Goal: Task Accomplishment & Management: Use online tool/utility

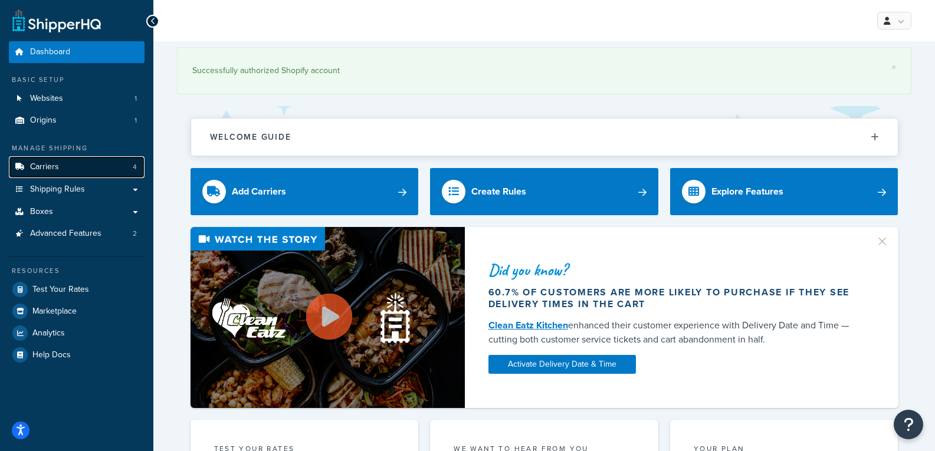
click at [132, 168] on link "Carriers 4" at bounding box center [77, 167] width 136 height 22
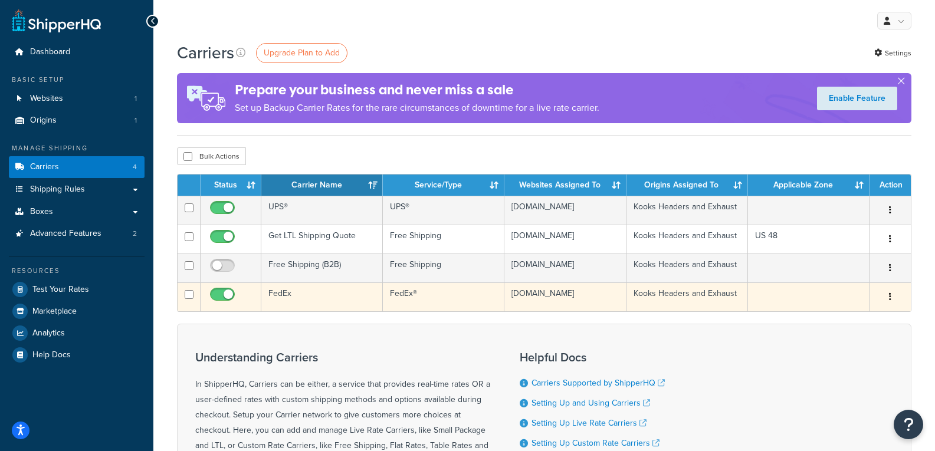
click at [348, 301] on td "FedEx" at bounding box center [322, 297] width 122 height 29
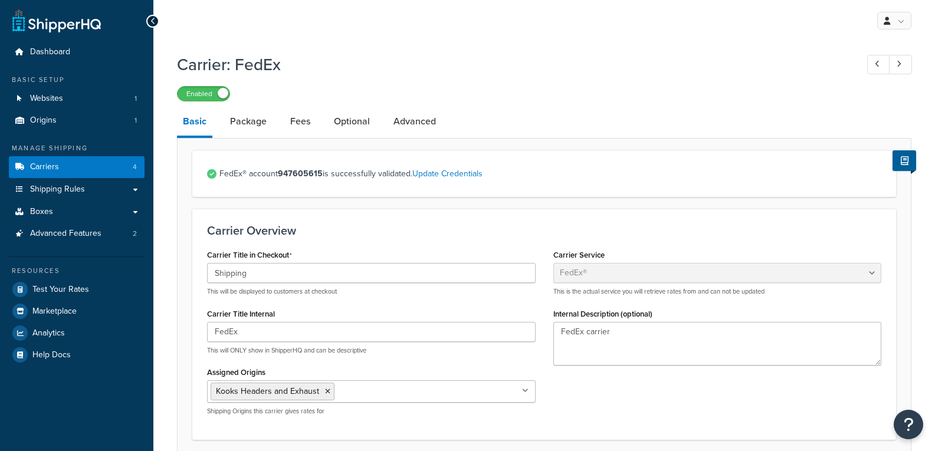
select select "fedEx"
select select "REGULAR_PICKUP"
select select "YOUR_PACKAGING"
click at [237, 118] on link "Package" at bounding box center [248, 121] width 48 height 28
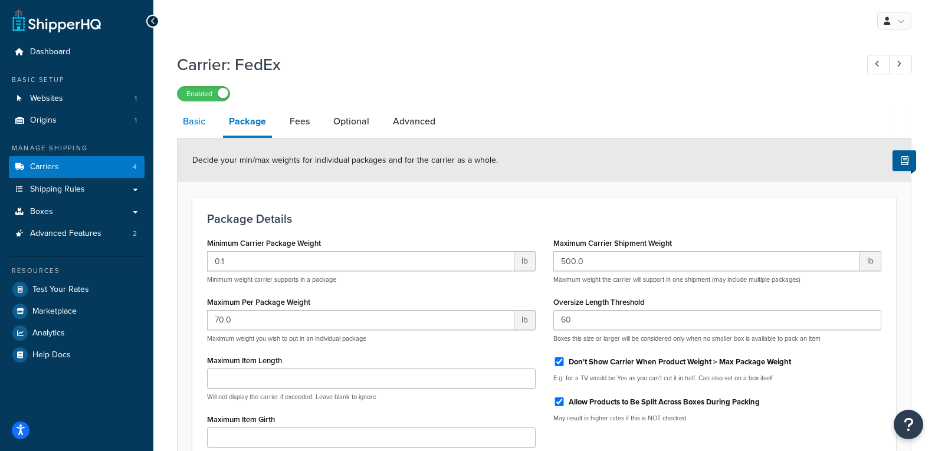
click at [194, 127] on link "Basic" at bounding box center [194, 121] width 34 height 28
select select "fedEx"
select select "REGULAR_PICKUP"
select select "YOUR_PACKAGING"
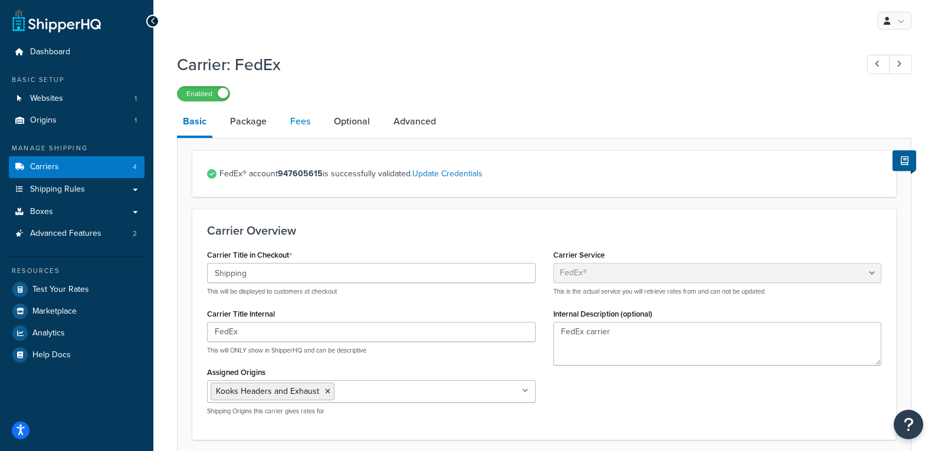
click at [287, 123] on link "Fees" at bounding box center [300, 121] width 32 height 28
select select "AFTER"
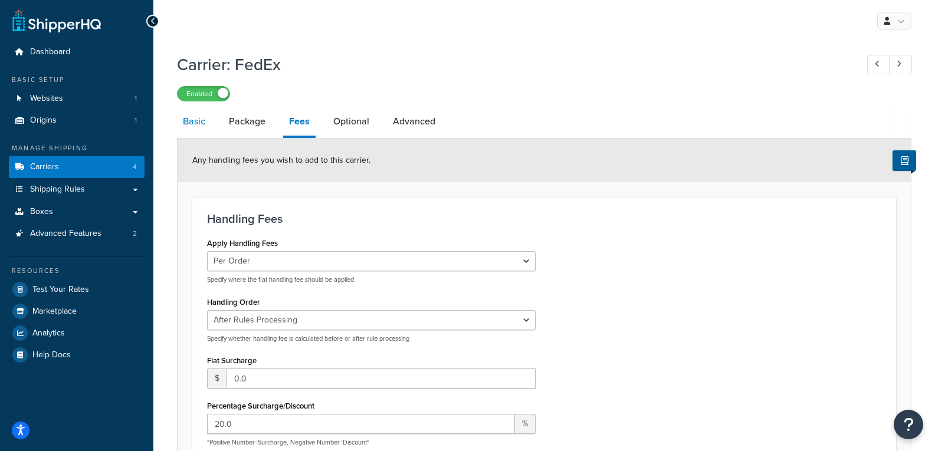
click at [193, 124] on link "Basic" at bounding box center [194, 121] width 34 height 28
select select "fedEx"
select select "REGULAR_PICKUP"
select select "YOUR_PACKAGING"
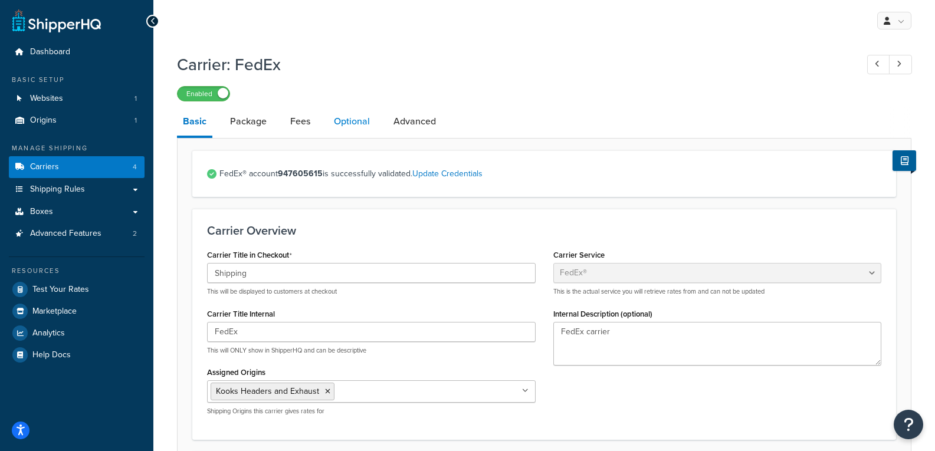
click at [347, 120] on link "Optional" at bounding box center [352, 121] width 48 height 28
select select "business"
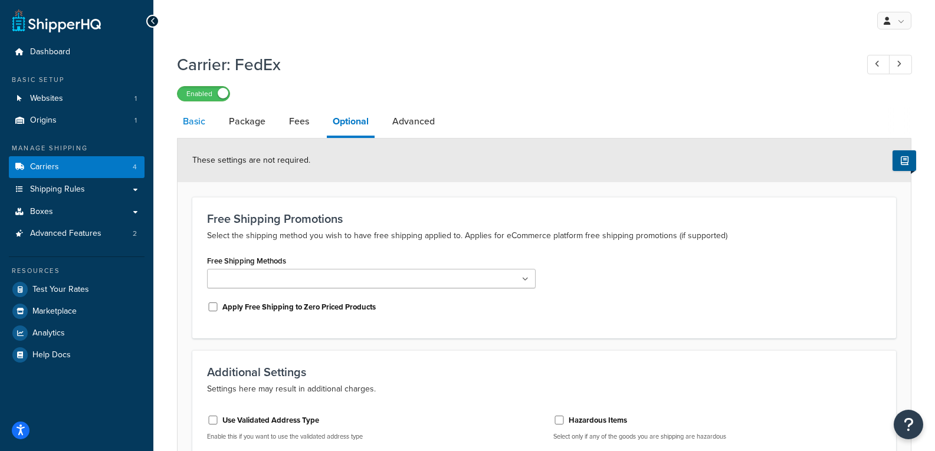
click at [191, 119] on link "Basic" at bounding box center [194, 121] width 34 height 28
select select "fedEx"
select select "REGULAR_PICKUP"
select select "YOUR_PACKAGING"
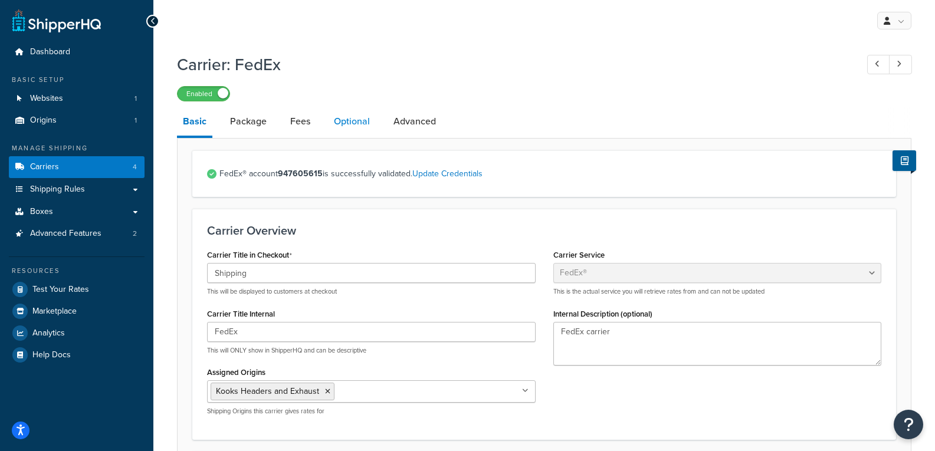
click at [336, 117] on link "Optional" at bounding box center [352, 121] width 48 height 28
select select "business"
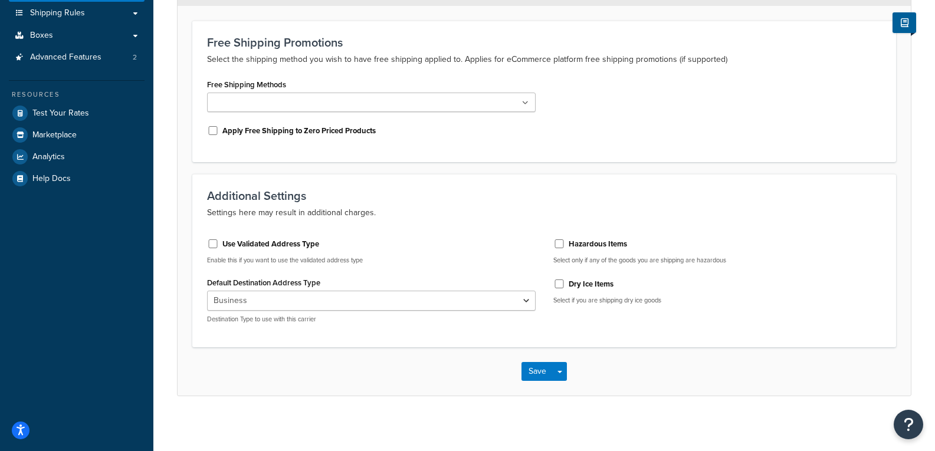
scroll to position [177, 0]
click at [209, 248] on input "Use Validated Address Type" at bounding box center [213, 243] width 12 height 9
checkbox input "true"
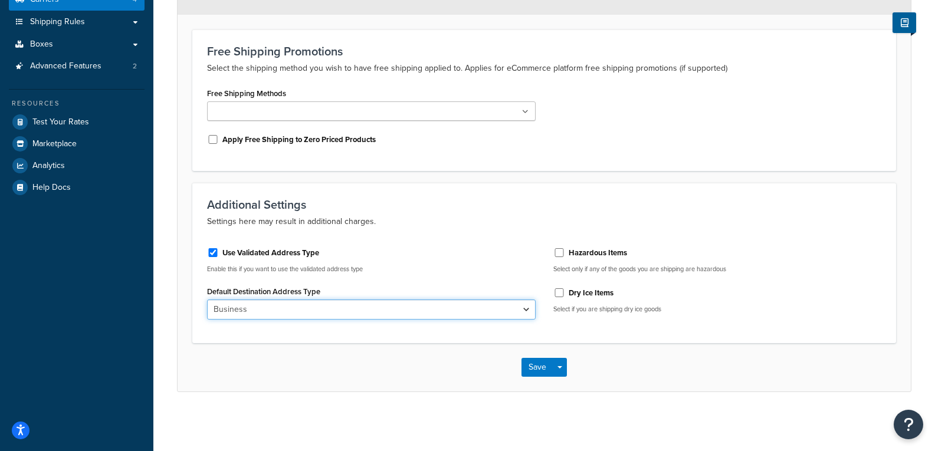
click at [322, 309] on select "Business Residential" at bounding box center [371, 310] width 329 height 20
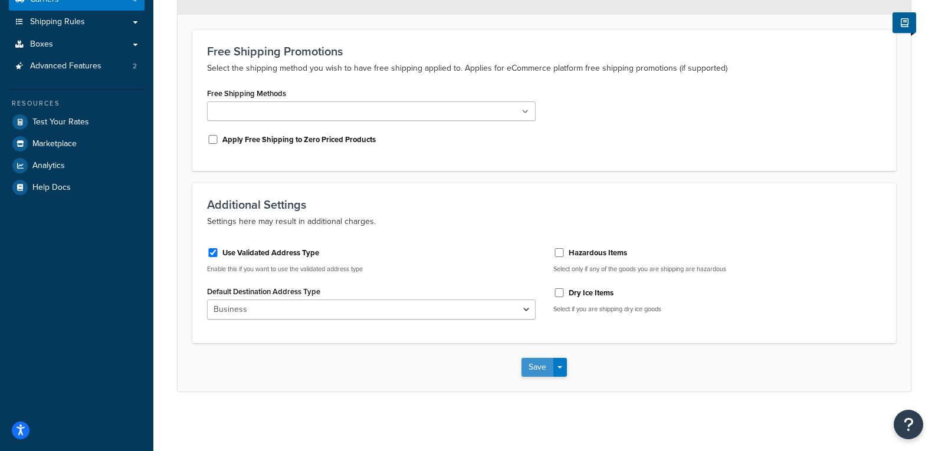
click at [533, 367] on button "Save" at bounding box center [537, 367] width 32 height 19
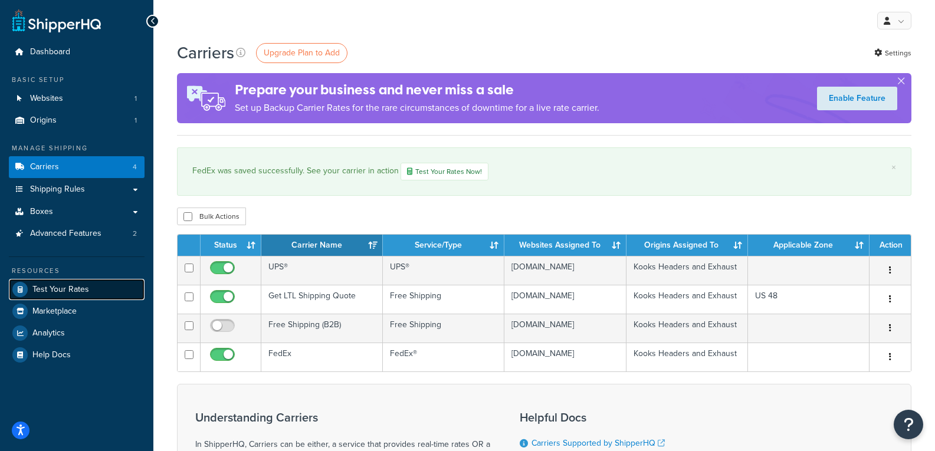
drag, startPoint x: 0, startPoint y: 0, endPoint x: 58, endPoint y: 290, distance: 296.1
click at [58, 290] on span "Test Your Rates" at bounding box center [60, 290] width 57 height 10
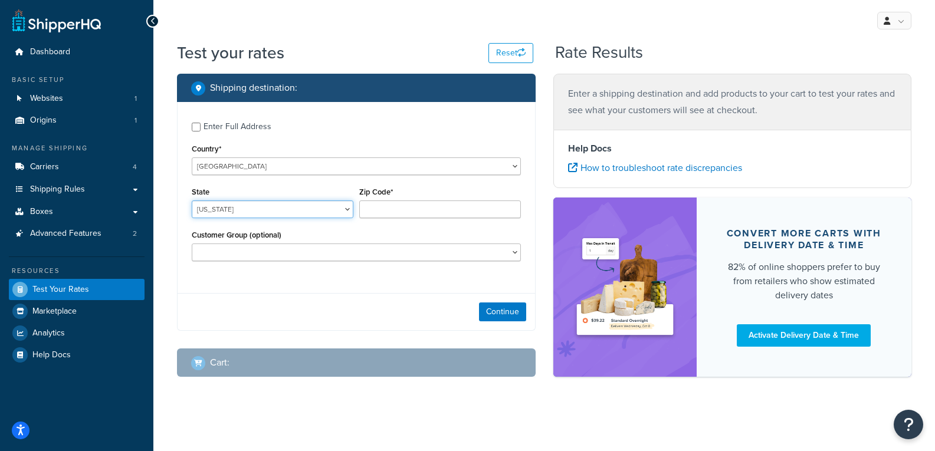
click at [308, 205] on select "Alabama Alaska American Samoa Arizona Arkansas Armed Forces Americas Armed Forc…" at bounding box center [273, 210] width 162 height 18
select select "OH"
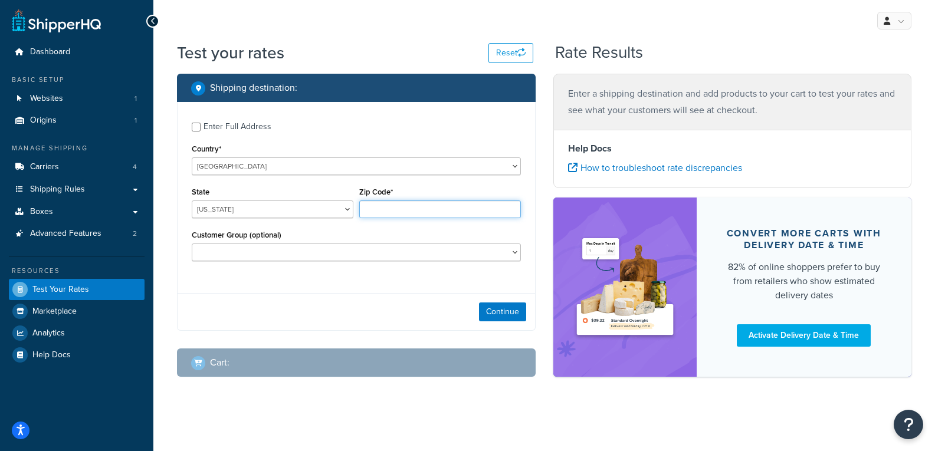
click at [395, 211] on input "Zip Code*" at bounding box center [440, 210] width 162 height 18
type input "43235"
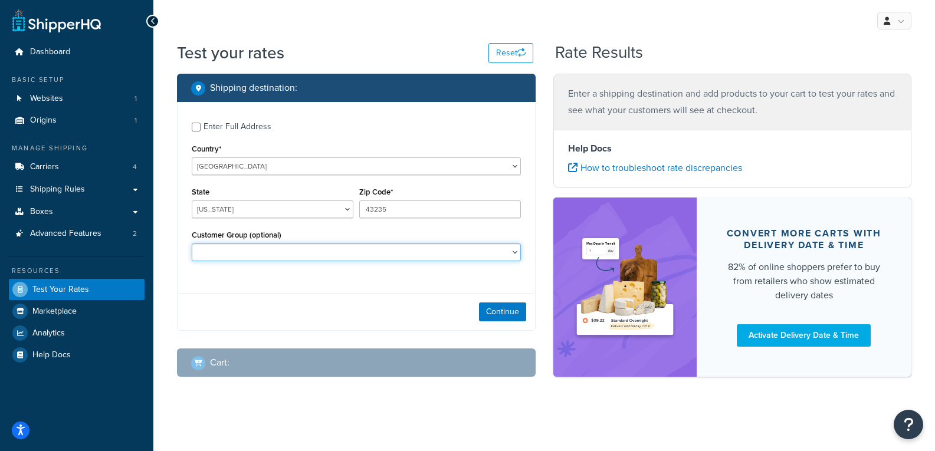
click at [333, 248] on select "B2B Customer Test" at bounding box center [356, 253] width 329 height 18
select select "Customer Test"
click at [192, 244] on select "B2B Customer Test" at bounding box center [356, 253] width 329 height 18
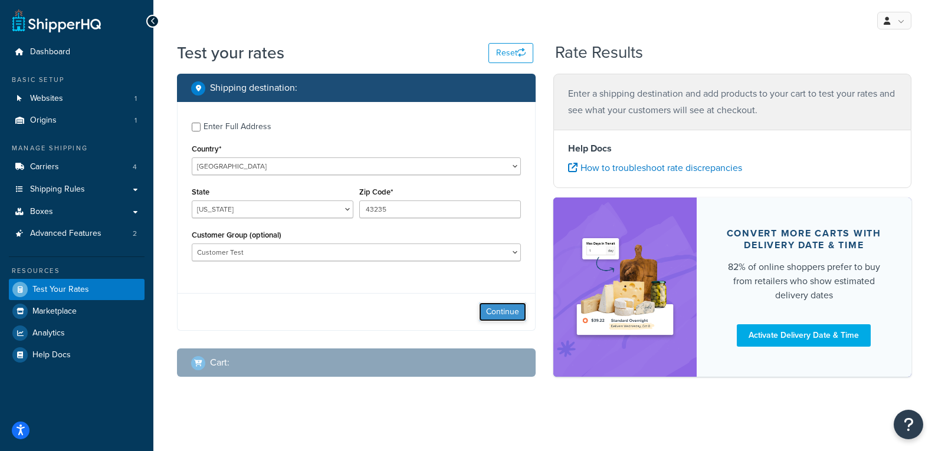
click at [497, 304] on button "Continue" at bounding box center [502, 312] width 47 height 19
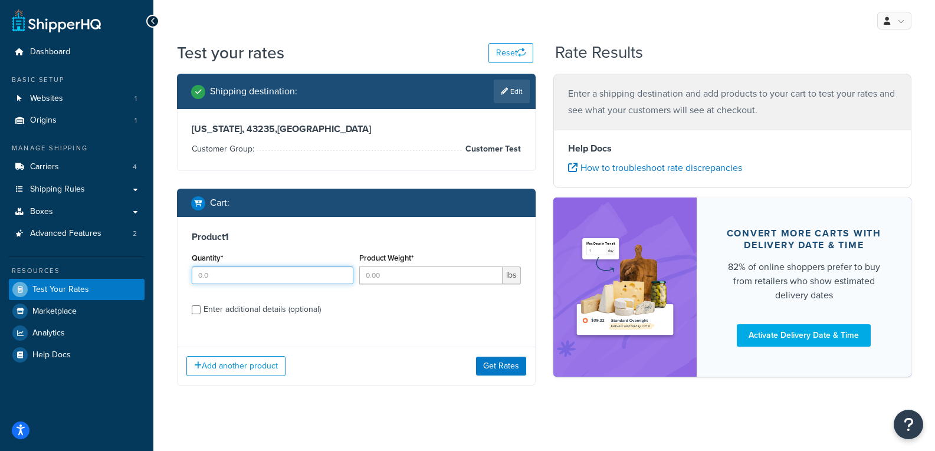
click at [327, 275] on input "Quantity*" at bounding box center [273, 276] width 162 height 18
type input "1"
click at [446, 277] on input "Product Weight*" at bounding box center [430, 276] width 143 height 18
type input "38"
click at [196, 308] on input "Enter additional details (optional)" at bounding box center [196, 310] width 9 height 9
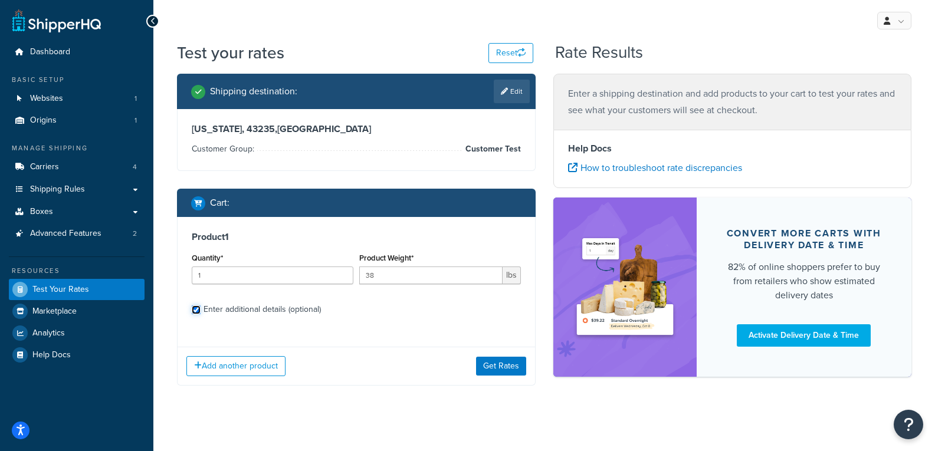
checkbox input "true"
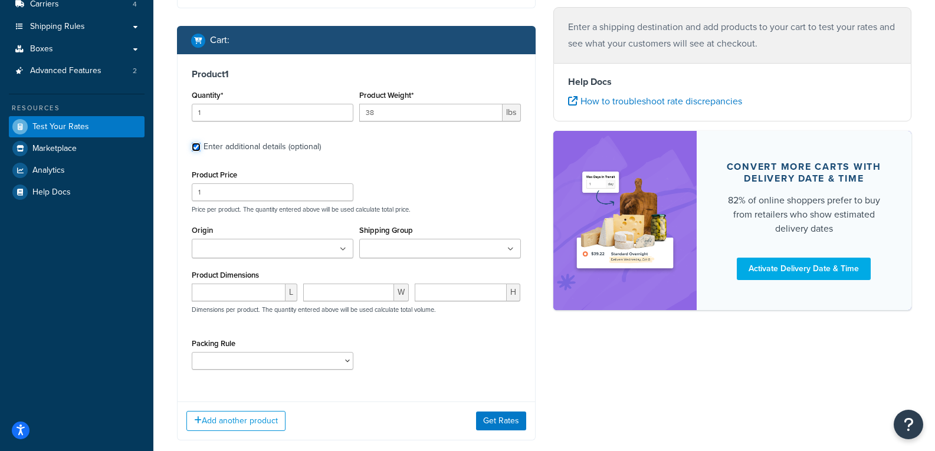
scroll to position [170, 0]
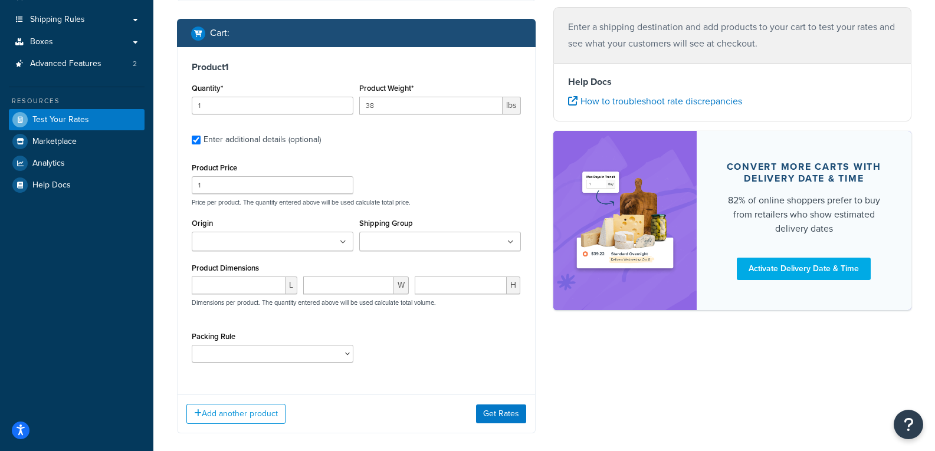
click at [339, 241] on ul at bounding box center [273, 241] width 162 height 19
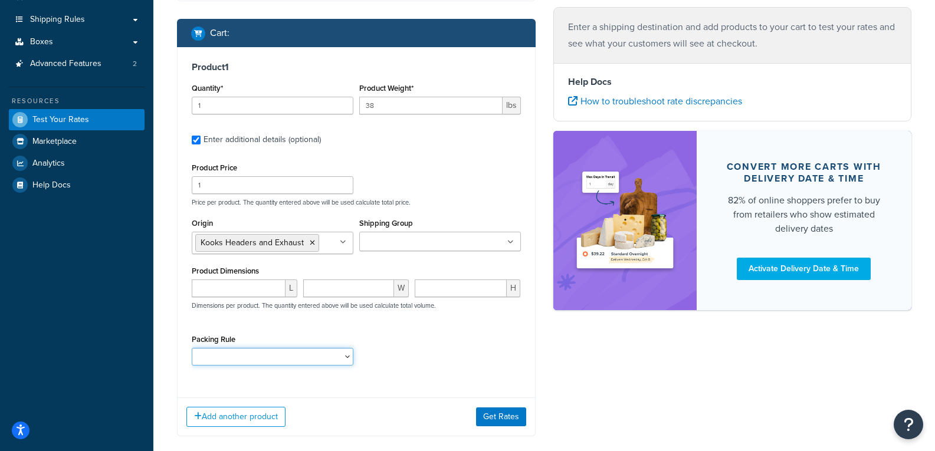
click at [347, 350] on select "10112400 10152400 1121H020 1121H021 1121H030 1121H031 1121H220 1121H230 1122H02…" at bounding box center [273, 357] width 162 height 18
select select "87686"
click at [192, 348] on select "10112400 10152400 1121H020 1121H021 1121H030 1121H031 1121H220 1121H230 1122H02…" at bounding box center [273, 357] width 162 height 18
click at [496, 408] on button "Get Rates" at bounding box center [501, 417] width 50 height 19
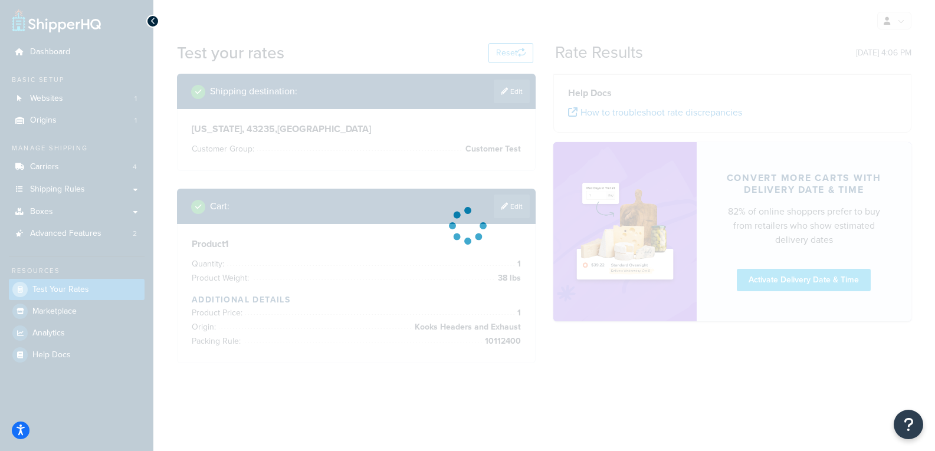
scroll to position [0, 0]
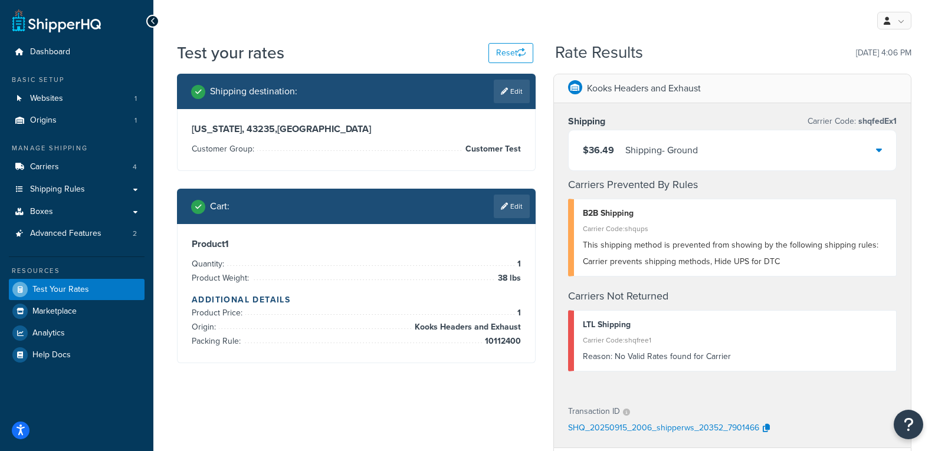
click at [704, 151] on div "$36.49 Shipping - Ground" at bounding box center [733, 150] width 328 height 40
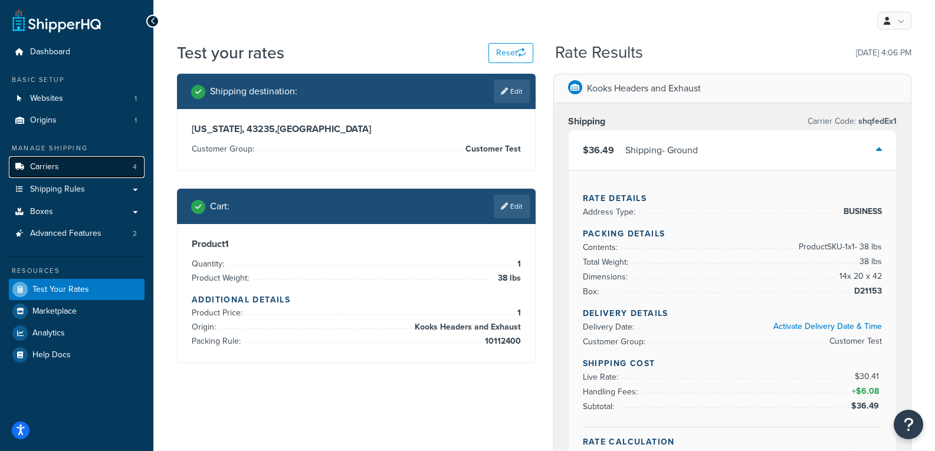
click at [64, 169] on link "Carriers 4" at bounding box center [77, 167] width 136 height 22
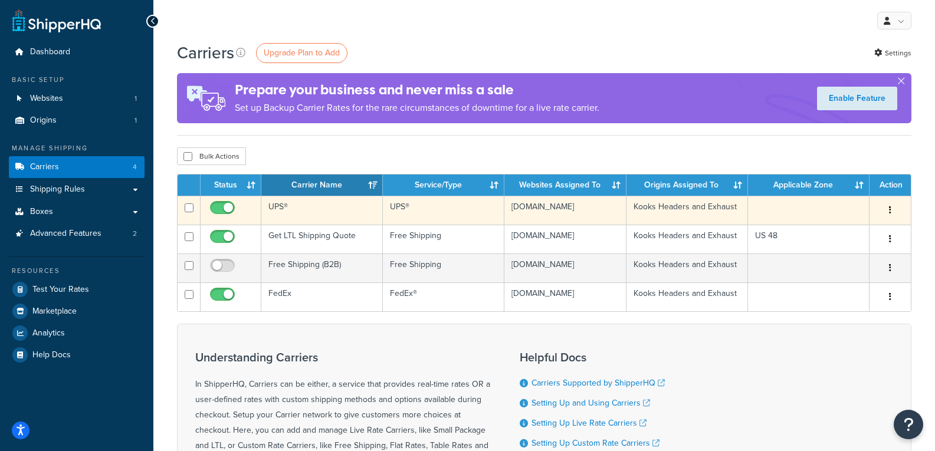
click at [793, 209] on td at bounding box center [809, 210] width 122 height 29
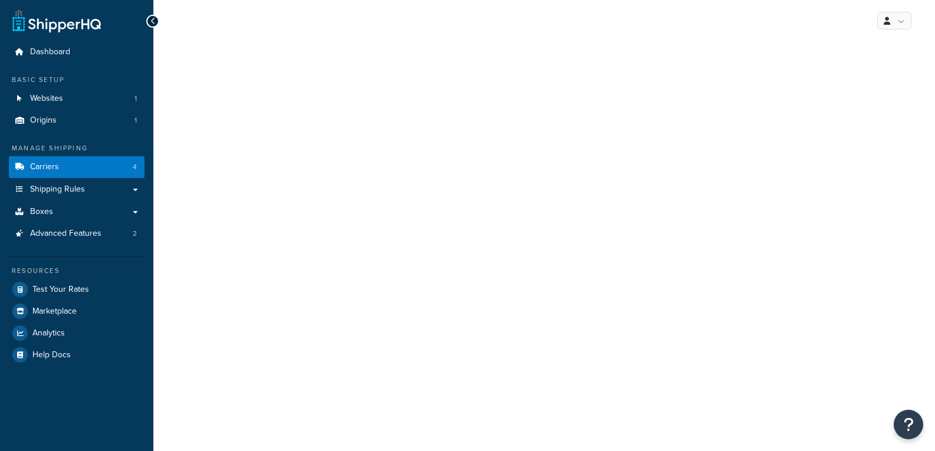
select select "ups"
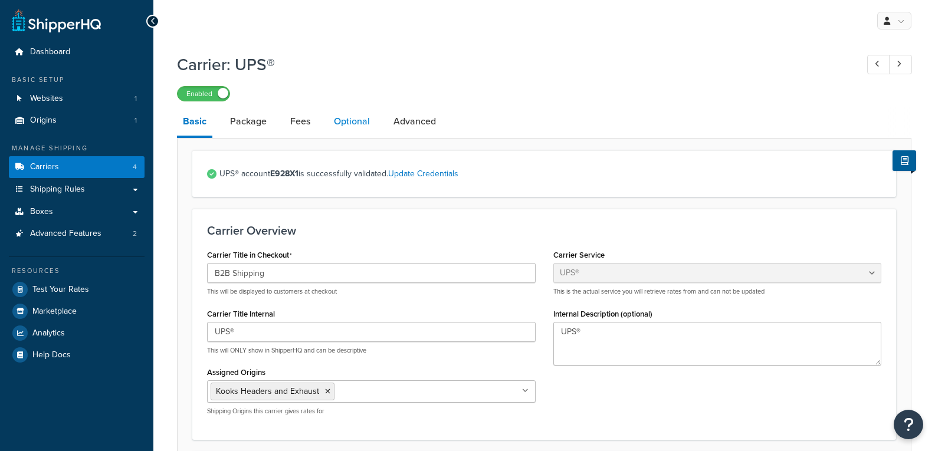
click at [349, 122] on link "Optional" at bounding box center [352, 121] width 48 height 28
select select "business"
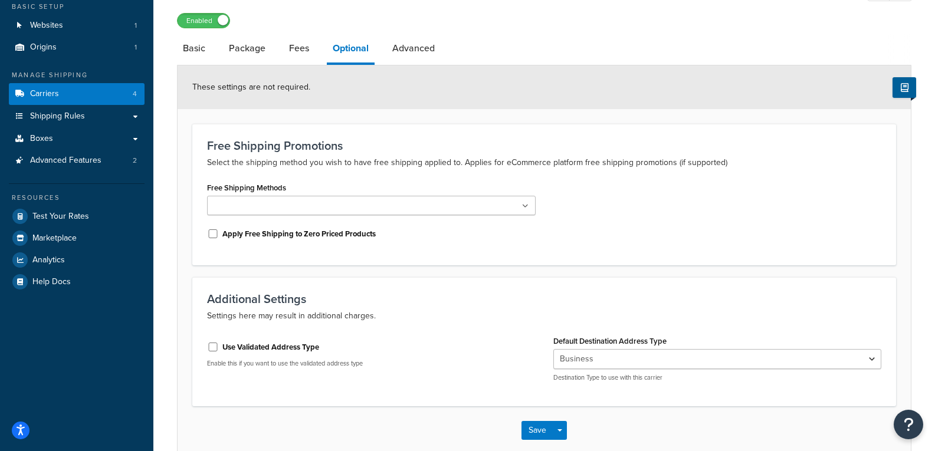
scroll to position [137, 0]
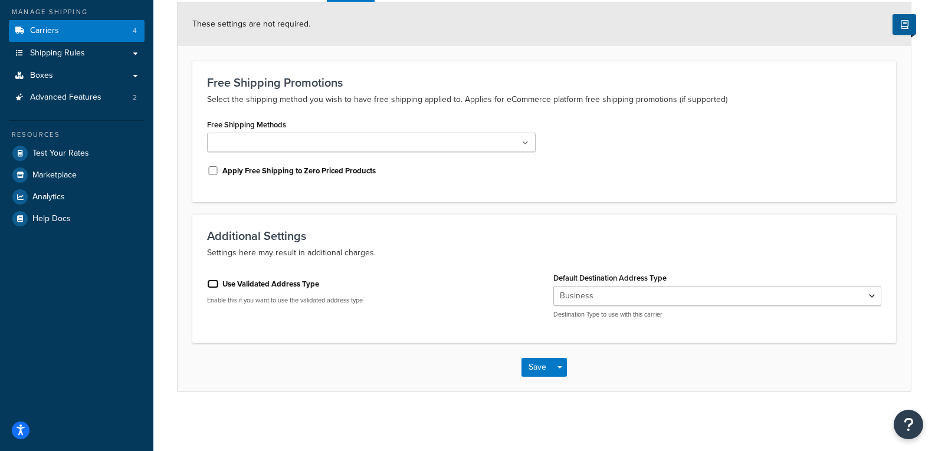
click at [212, 288] on input "Use Validated Address Type" at bounding box center [213, 284] width 12 height 9
checkbox input "true"
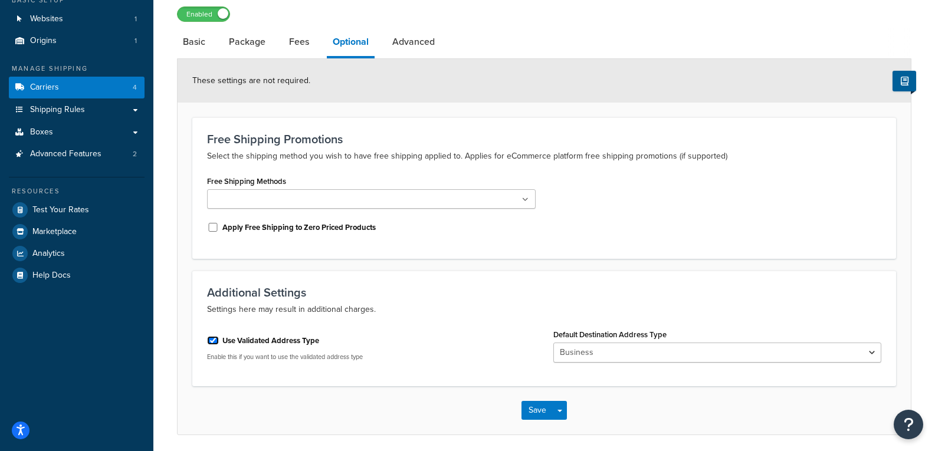
scroll to position [123, 0]
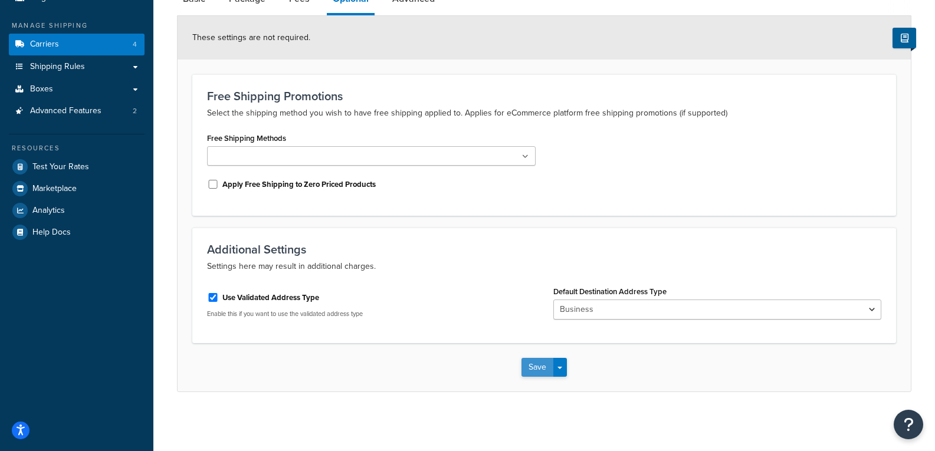
click at [532, 373] on button "Save" at bounding box center [537, 367] width 32 height 19
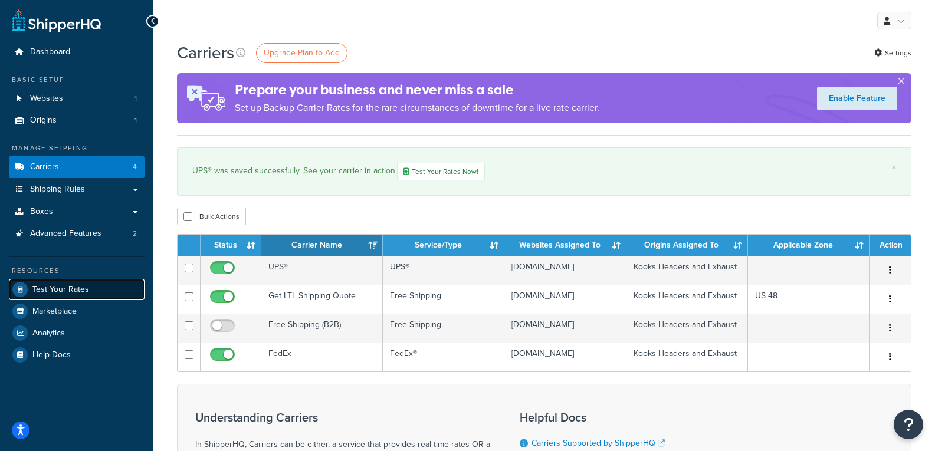
click at [54, 292] on span "Test Your Rates" at bounding box center [60, 290] width 57 height 10
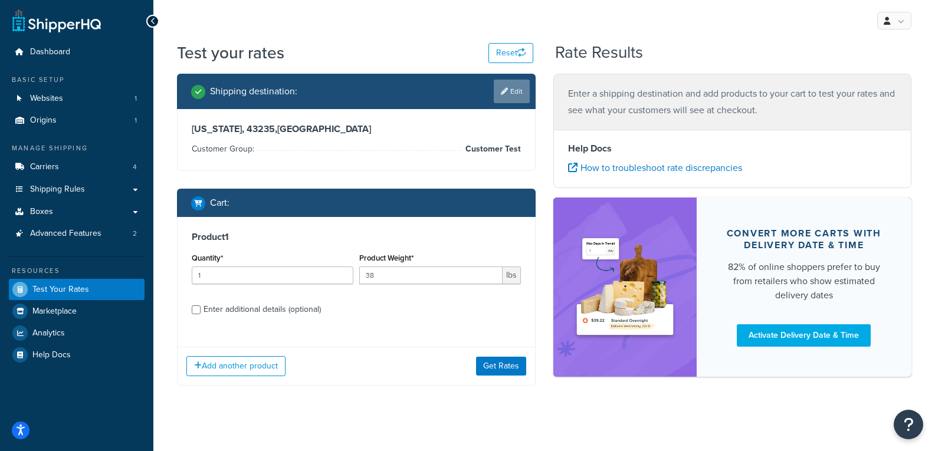
click at [501, 91] on icon at bounding box center [504, 91] width 7 height 7
select select "OH"
select select "Customer Test"
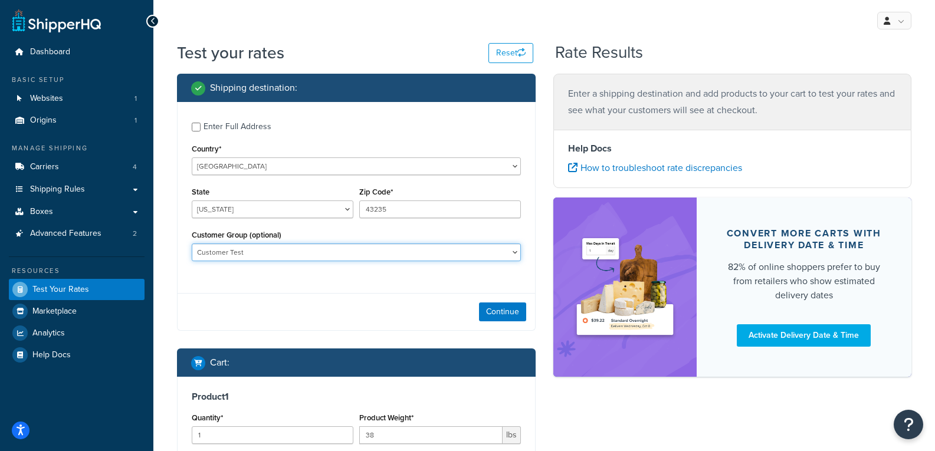
drag, startPoint x: 503, startPoint y: 251, endPoint x: 490, endPoint y: 261, distance: 15.9
click at [503, 251] on select "B2B Customer Test" at bounding box center [356, 253] width 329 height 18
select select
click at [192, 244] on select "B2B Customer Test" at bounding box center [356, 253] width 329 height 18
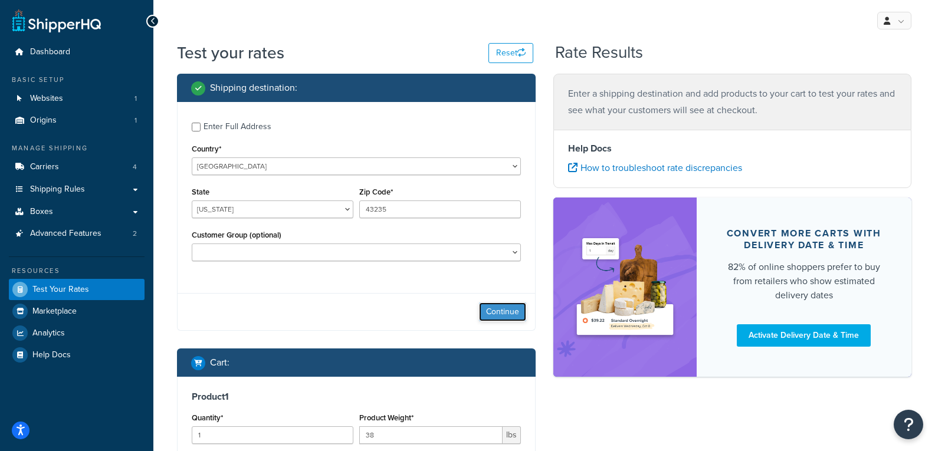
click at [511, 314] on button "Continue" at bounding box center [502, 312] width 47 height 19
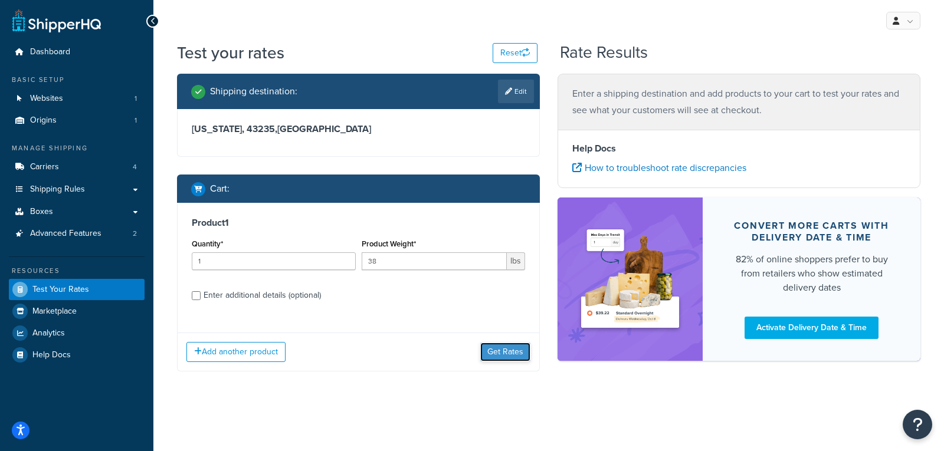
click at [505, 350] on button "Get Rates" at bounding box center [505, 352] width 50 height 19
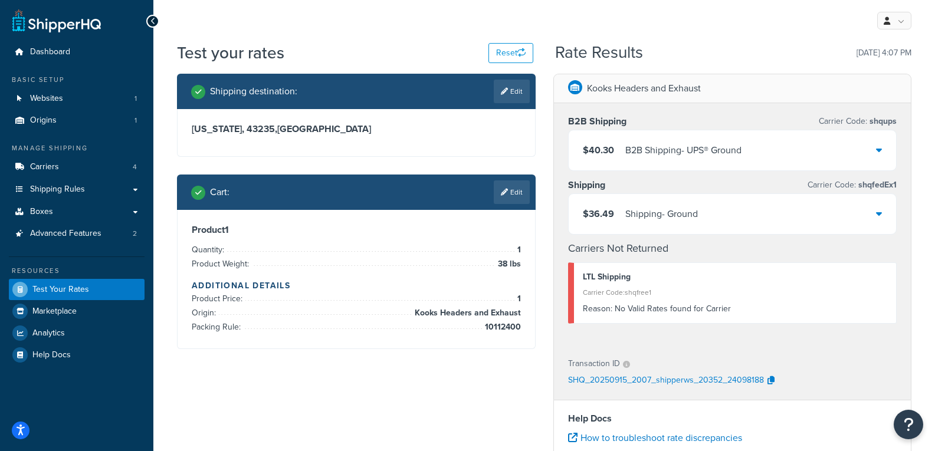
click at [781, 147] on div "$40.30 B2B Shipping - UPS® Ground" at bounding box center [733, 150] width 328 height 40
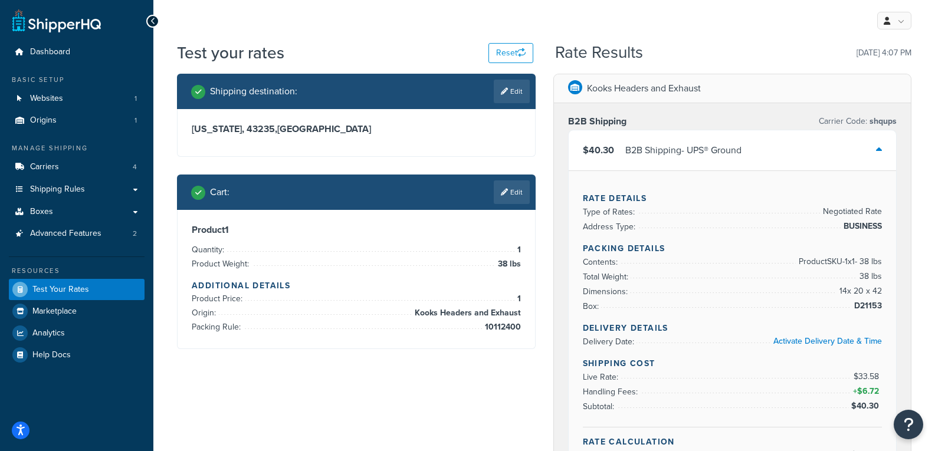
click at [781, 147] on div "$40.30 B2B Shipping - UPS® Ground" at bounding box center [733, 150] width 328 height 40
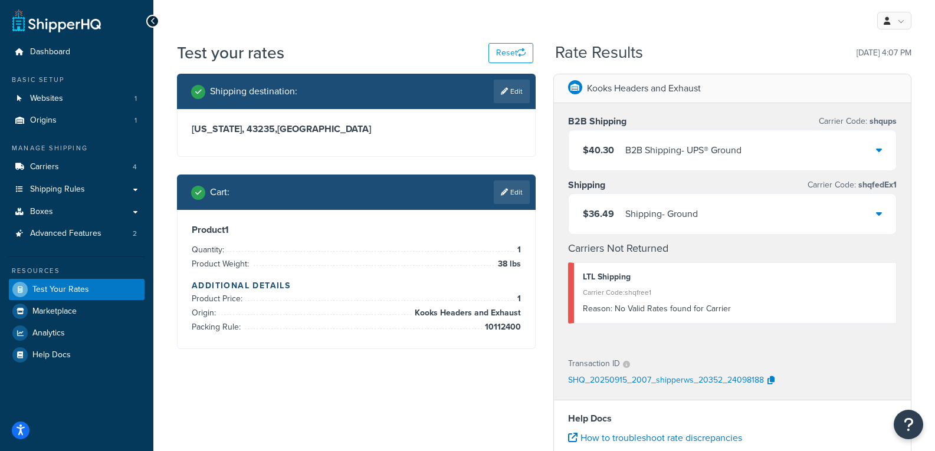
click at [742, 205] on div "$36.49 Shipping - Ground" at bounding box center [733, 214] width 328 height 40
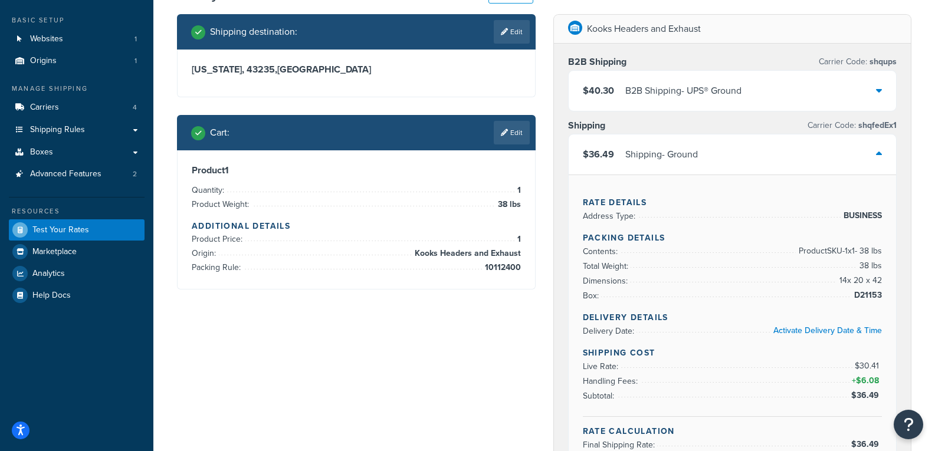
scroll to position [59, 0]
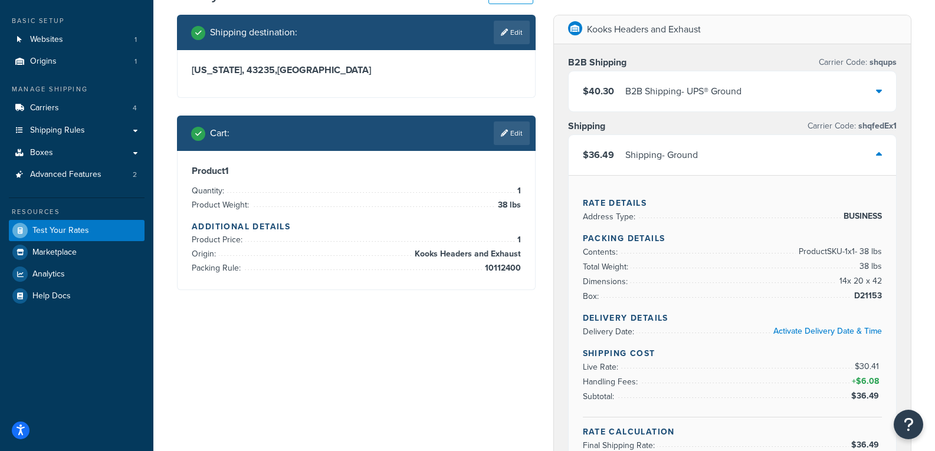
click at [800, 90] on div "$40.30 B2B Shipping - UPS® Ground" at bounding box center [733, 91] width 328 height 40
